Goal: Navigation & Orientation: Find specific page/section

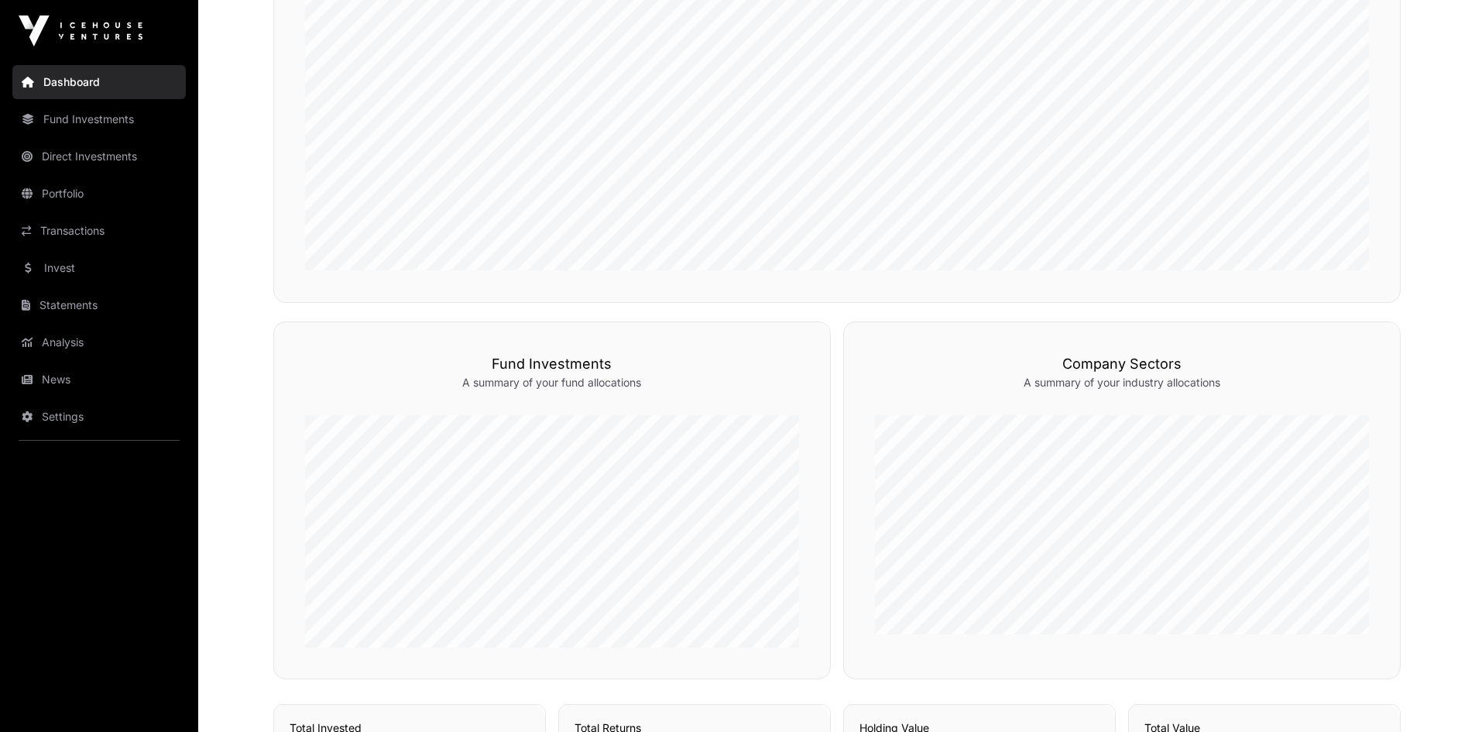
scroll to position [112, 0]
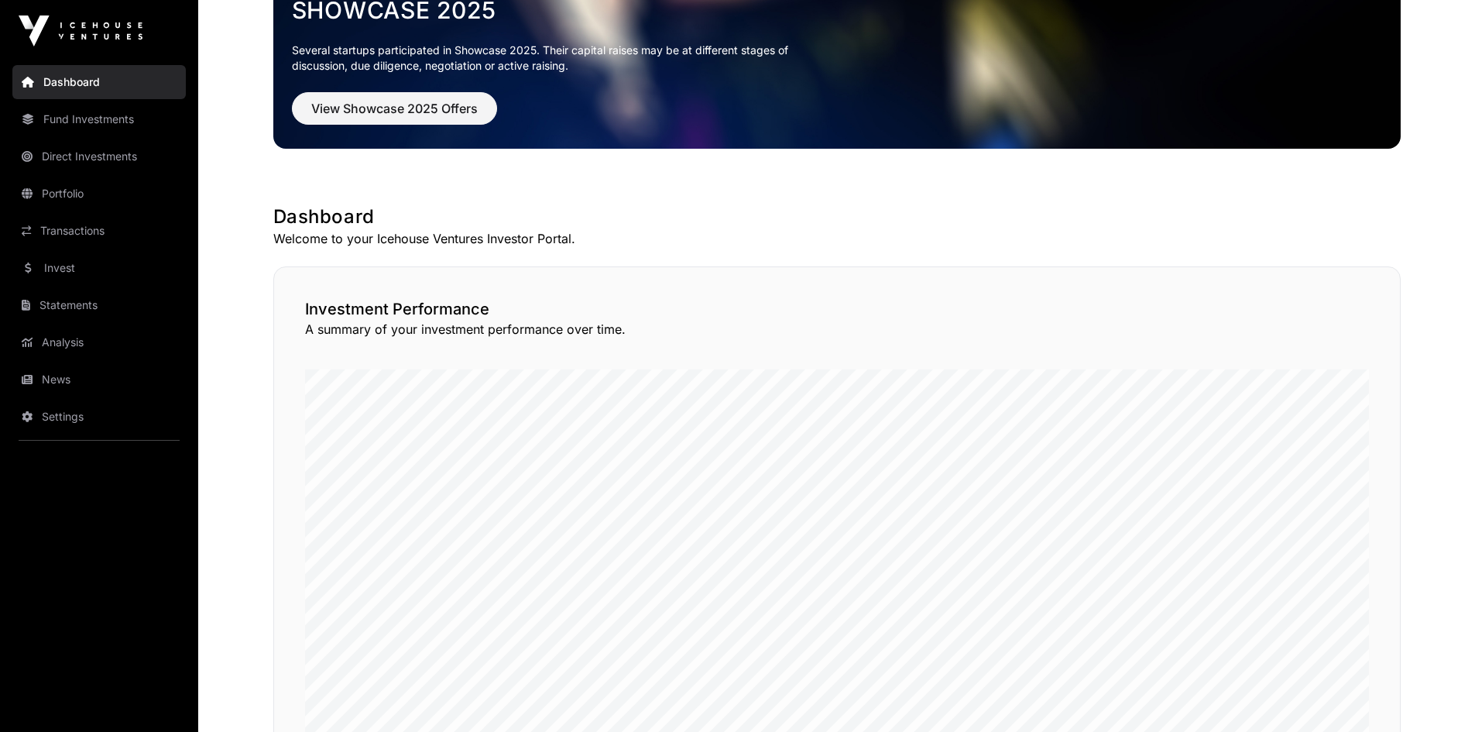
click at [91, 120] on link "Fund Investments" at bounding box center [98, 119] width 173 height 34
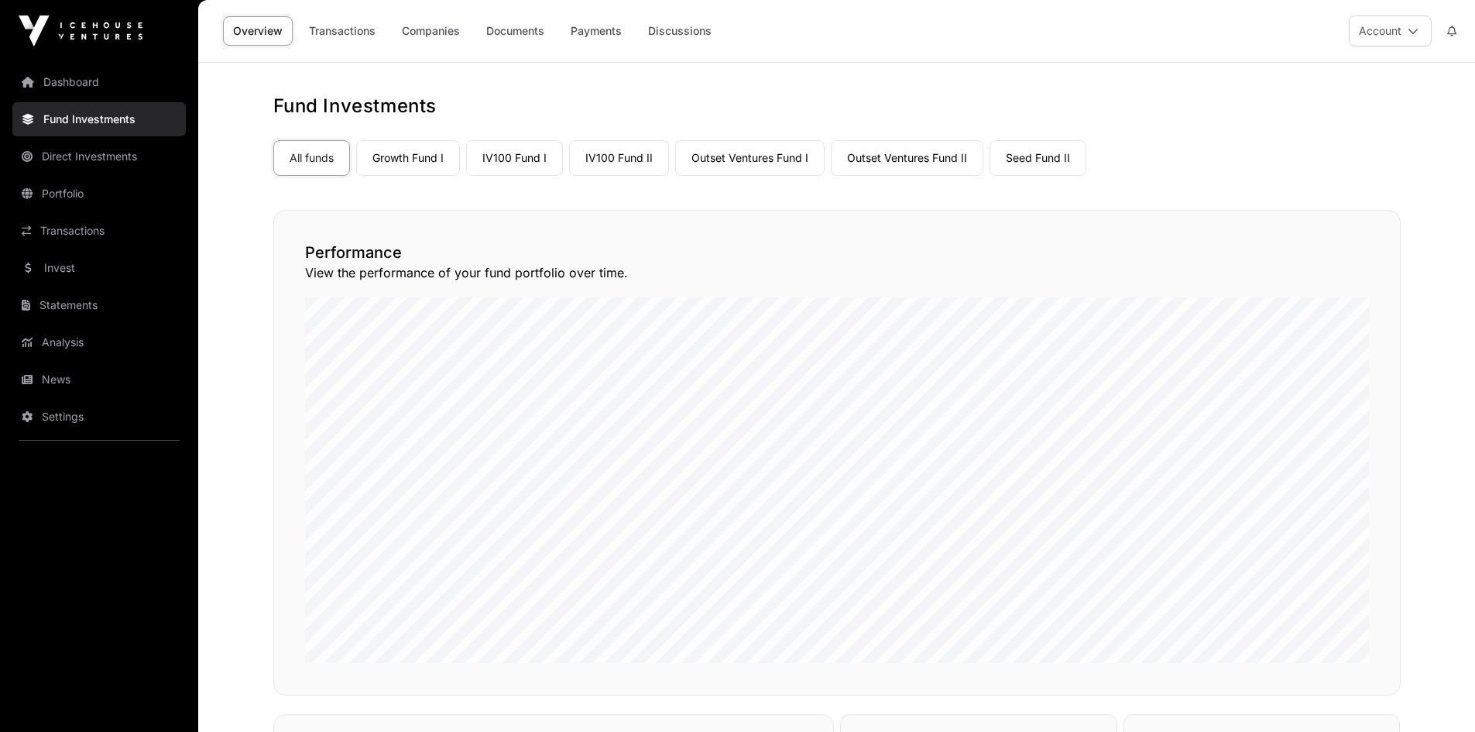
click at [899, 157] on link "Outset Ventures Fund II" at bounding box center [907, 158] width 153 height 36
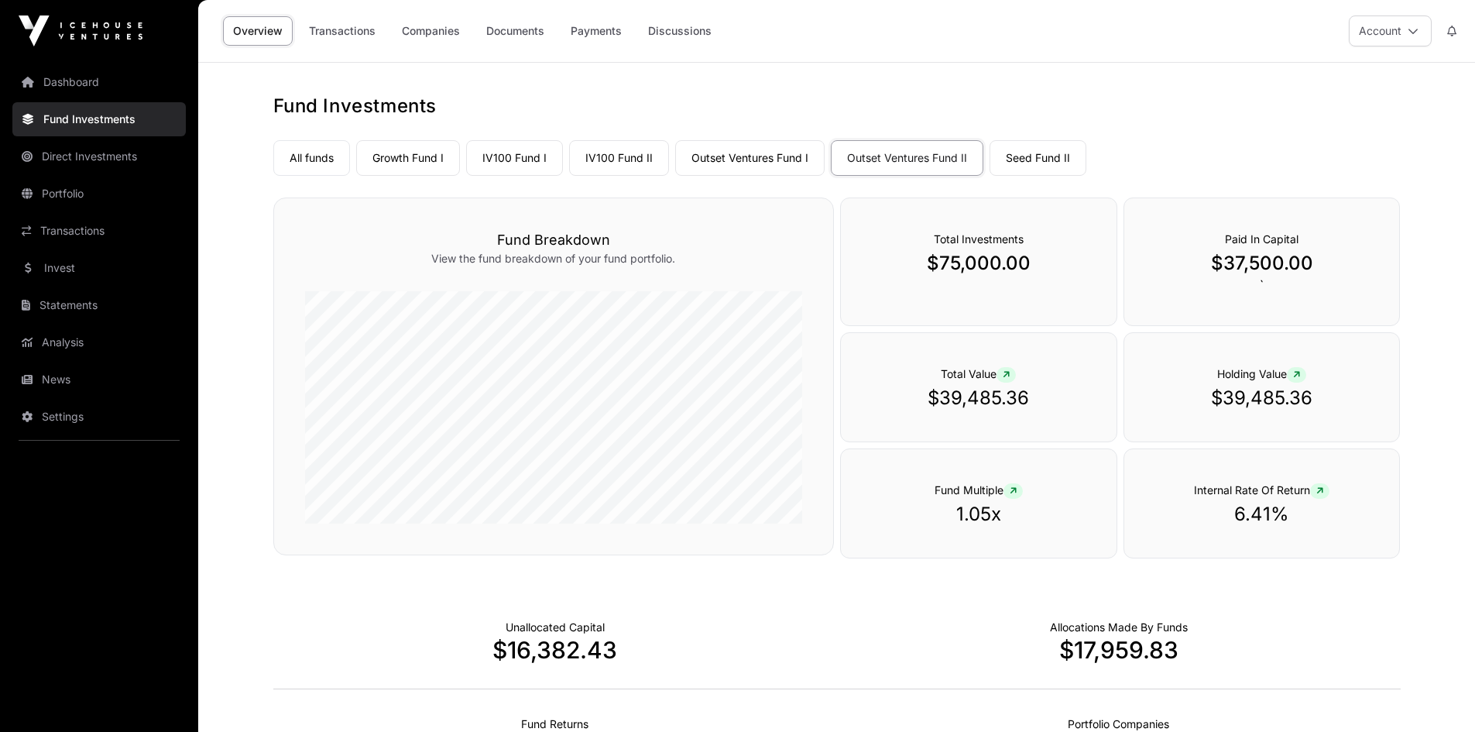
click at [439, 29] on link "Companies" at bounding box center [431, 30] width 78 height 29
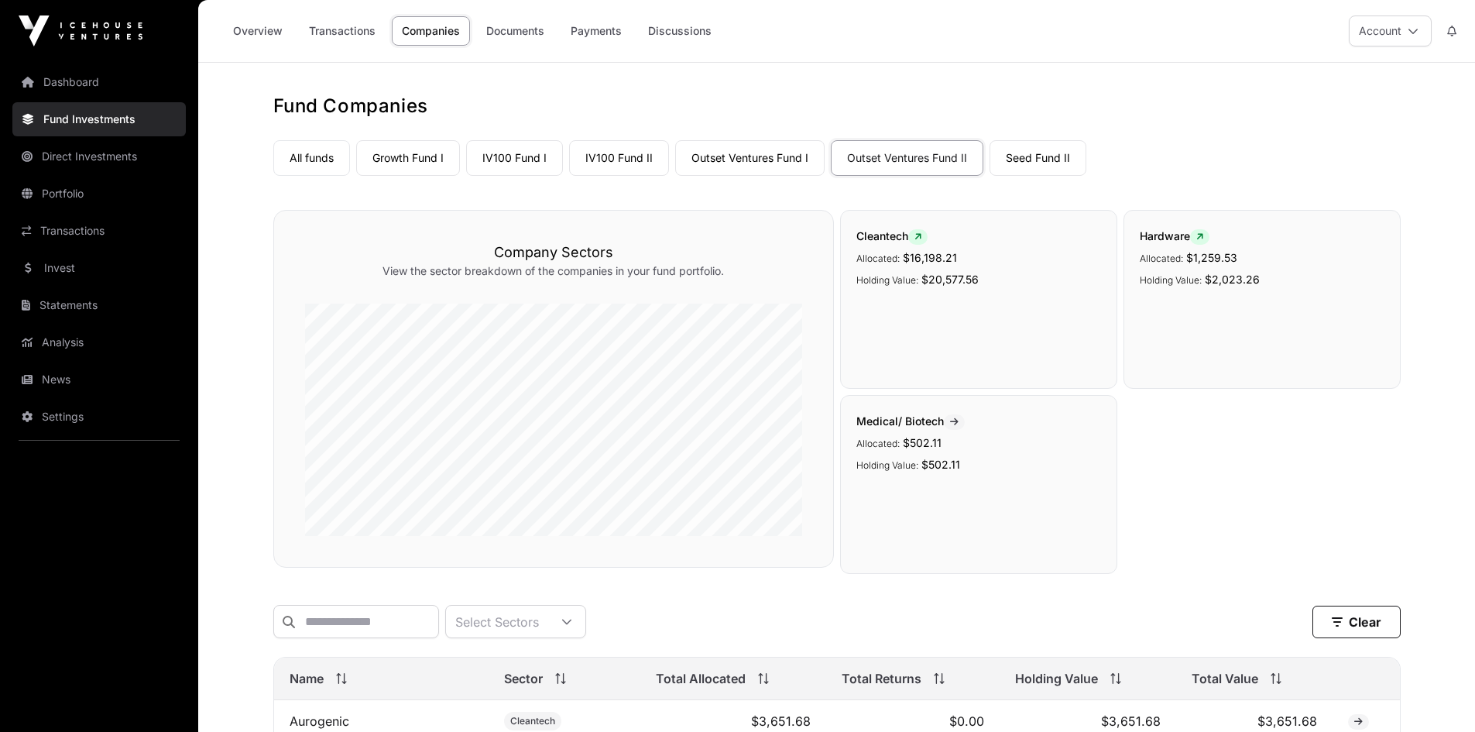
click at [752, 153] on link "Outset Ventures Fund I" at bounding box center [749, 158] width 149 height 36
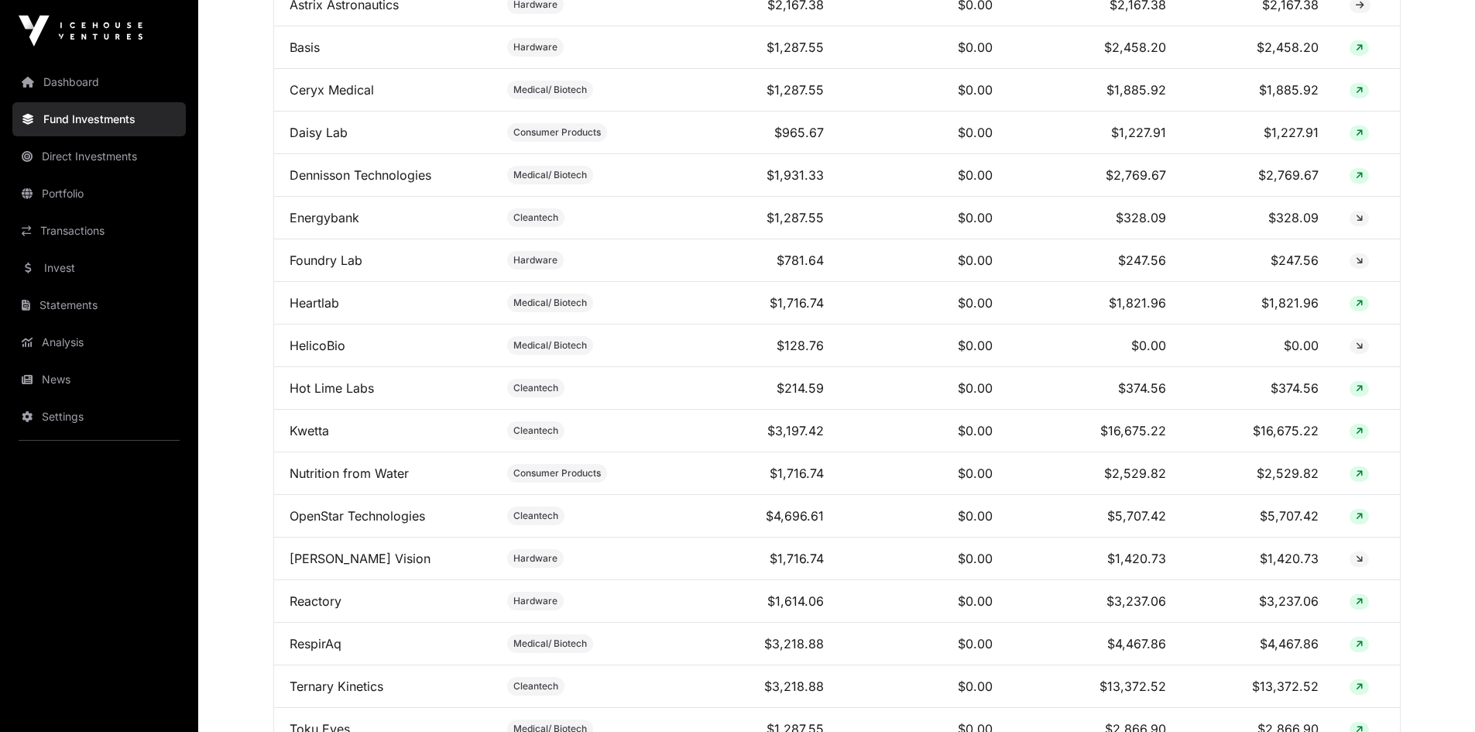
scroll to position [774, 0]
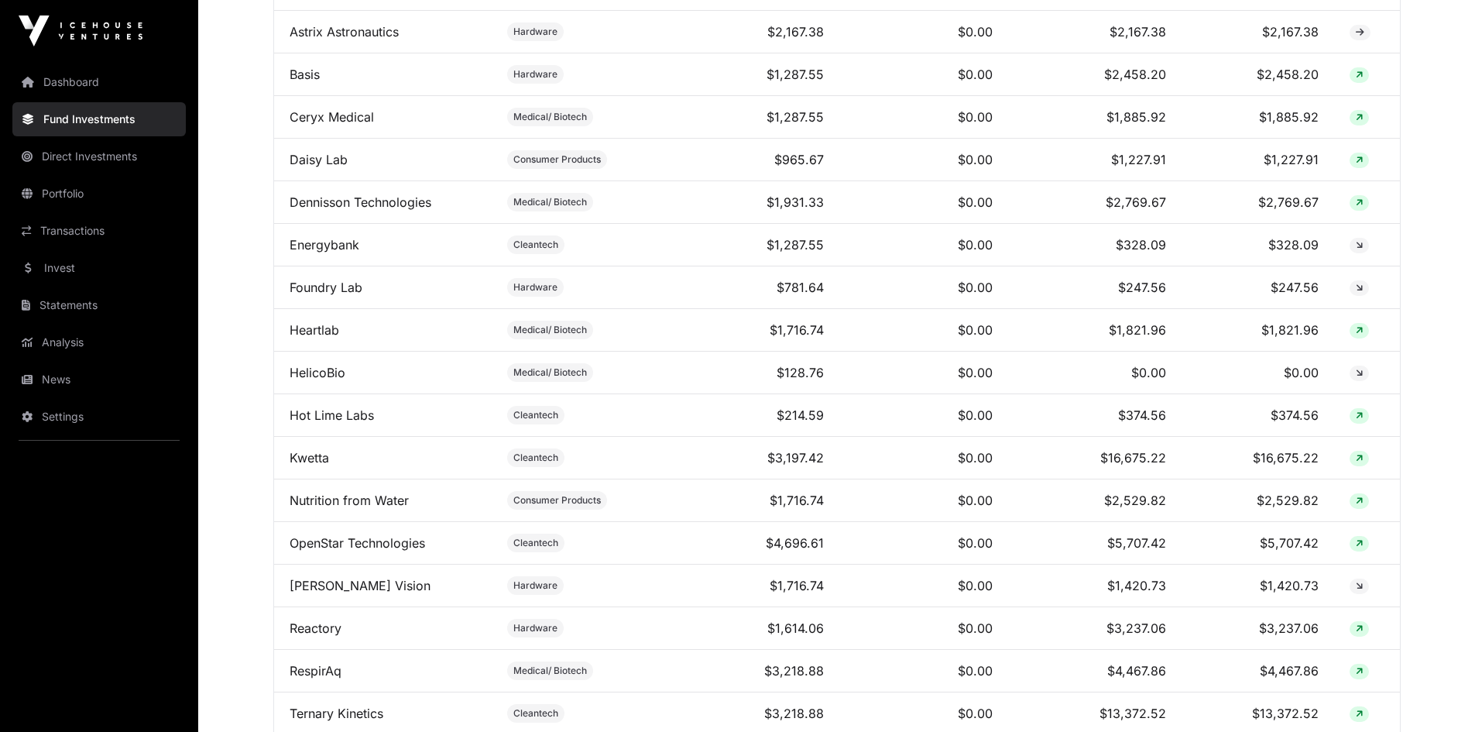
click at [70, 368] on link "News" at bounding box center [98, 379] width 173 height 34
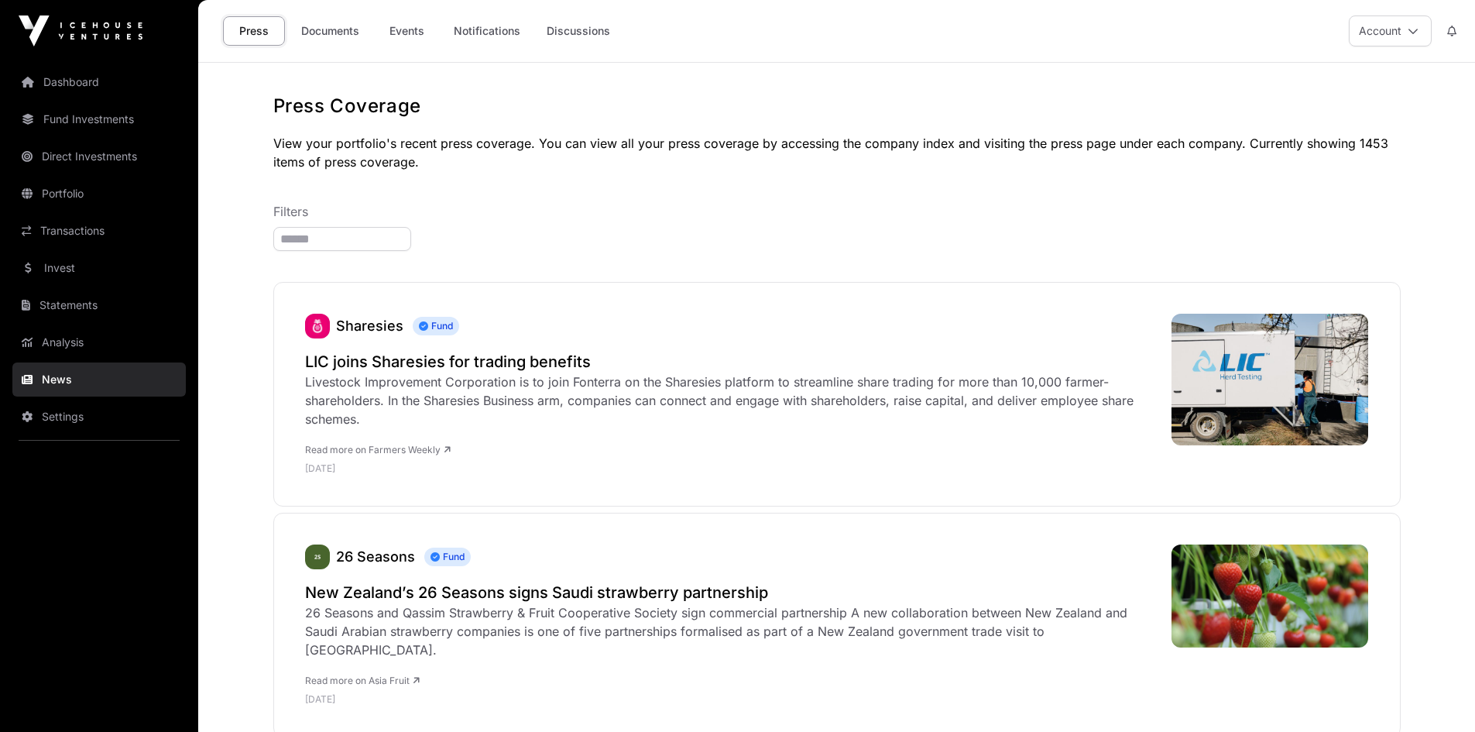
click at [328, 34] on link "Documents" at bounding box center [330, 30] width 78 height 29
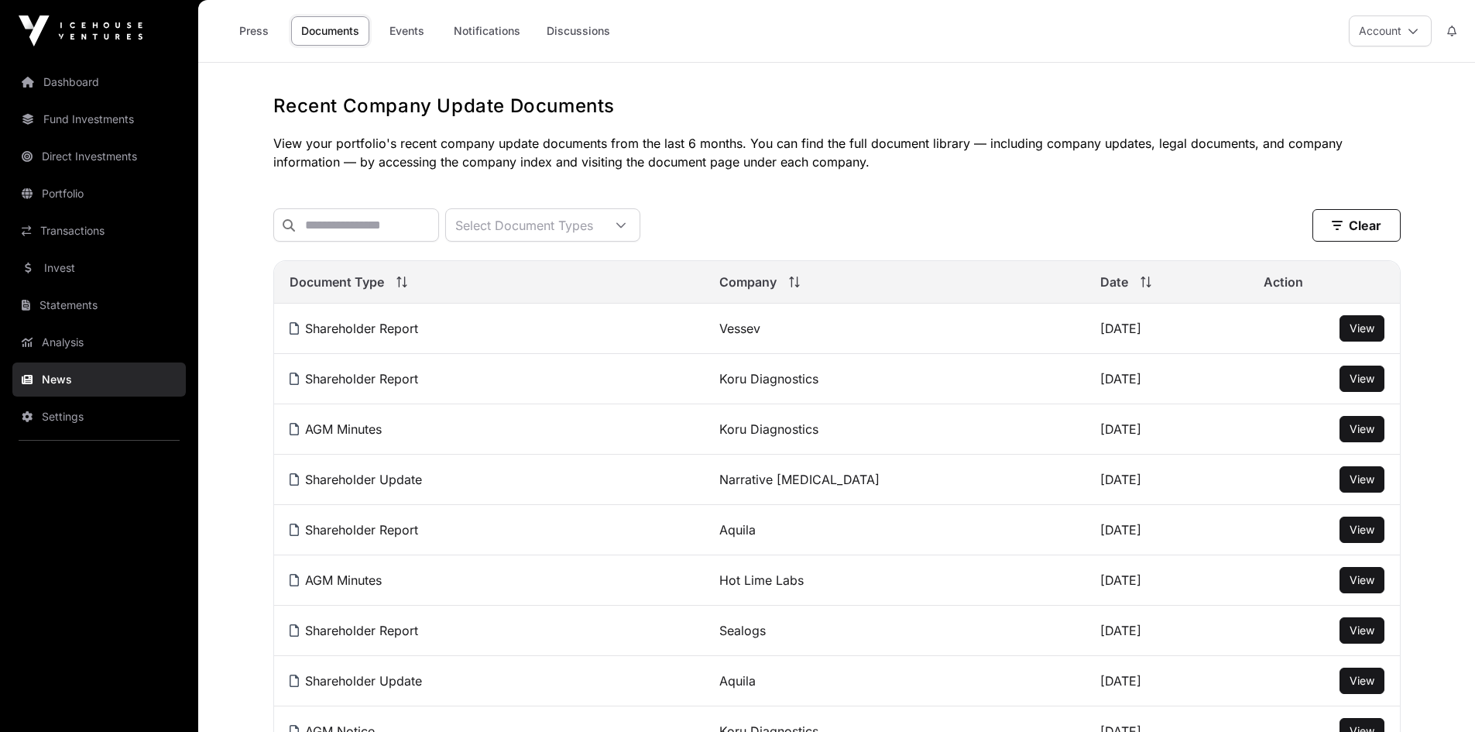
click at [406, 33] on link "Events" at bounding box center [407, 30] width 62 height 29
